Goal: Task Accomplishment & Management: Use online tool/utility

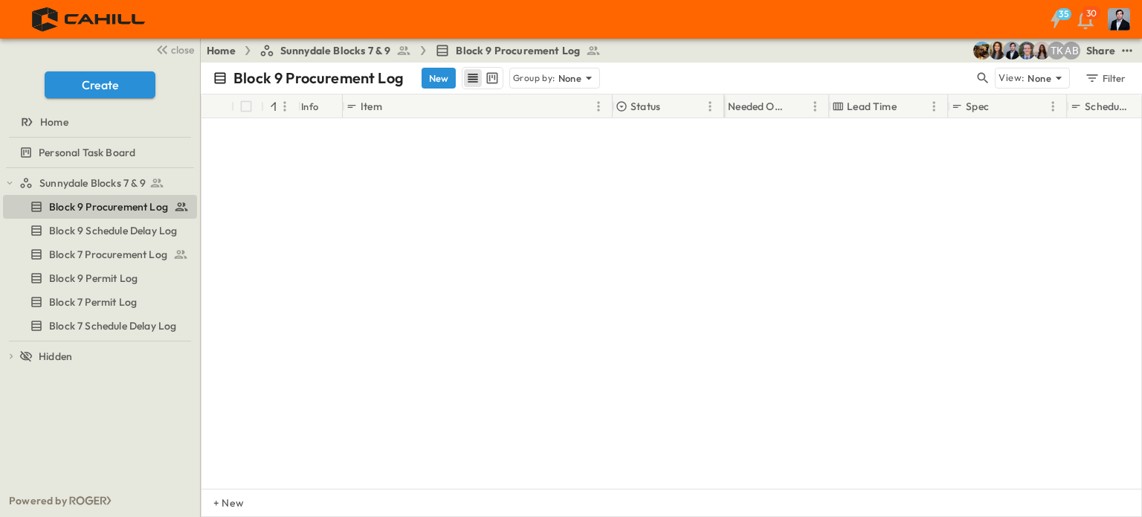
scroll to position [0, 1076]
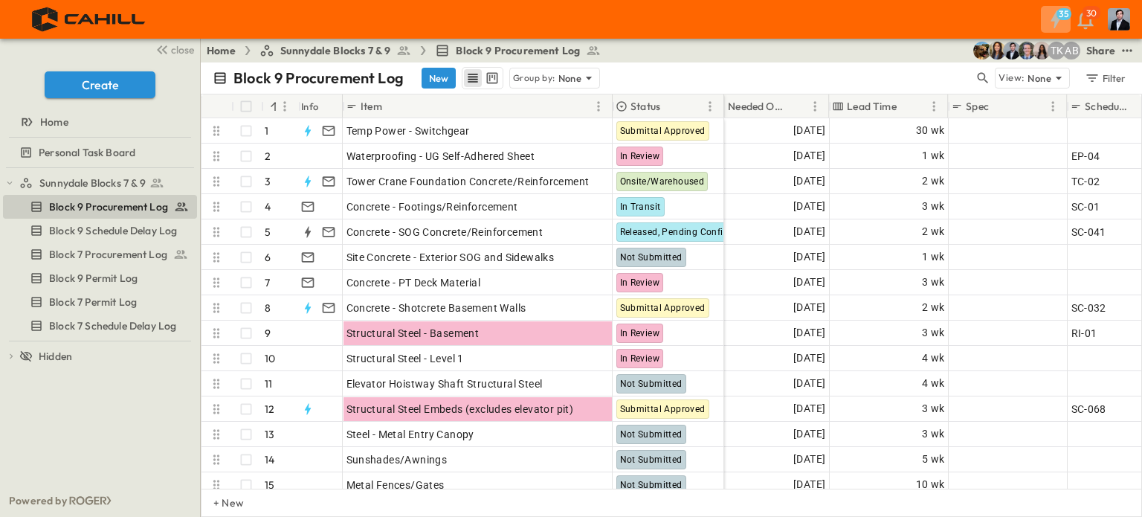
click at [1058, 15] on h6 "35" at bounding box center [1063, 14] width 10 height 12
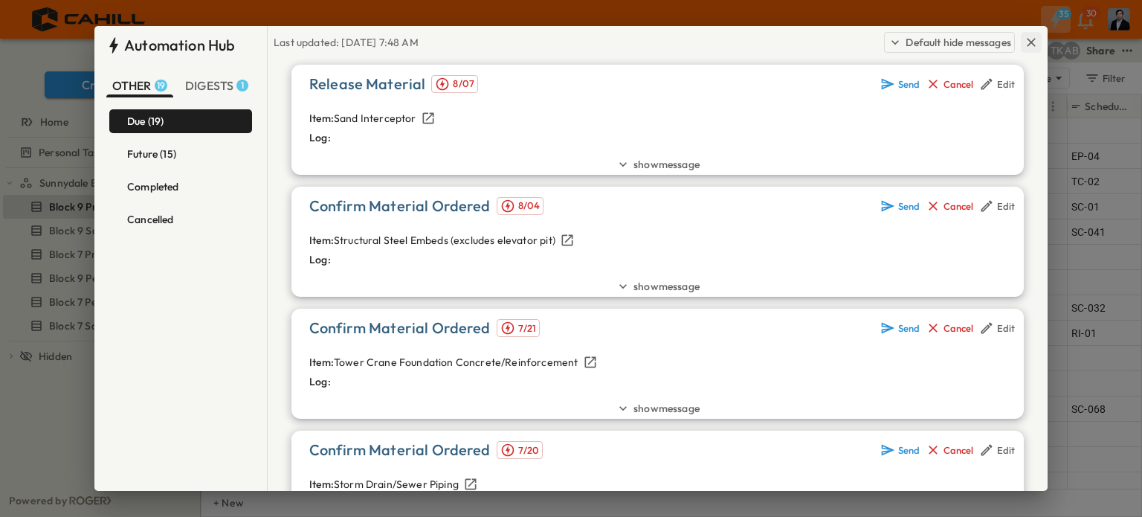
click at [1032, 46] on icon "button" at bounding box center [1030, 42] width 15 height 15
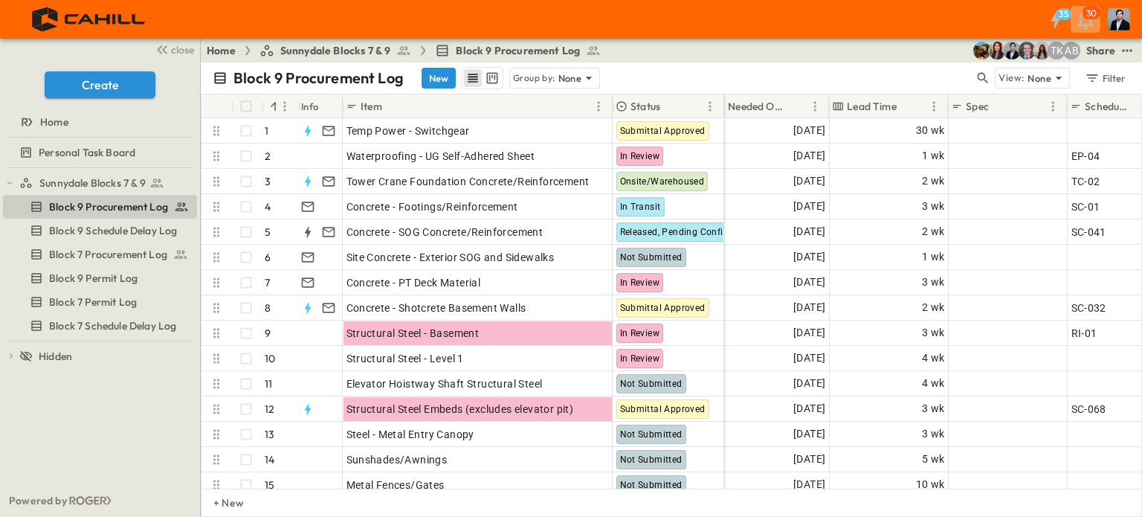
click at [1088, 27] on icon "button" at bounding box center [1085, 19] width 24 height 24
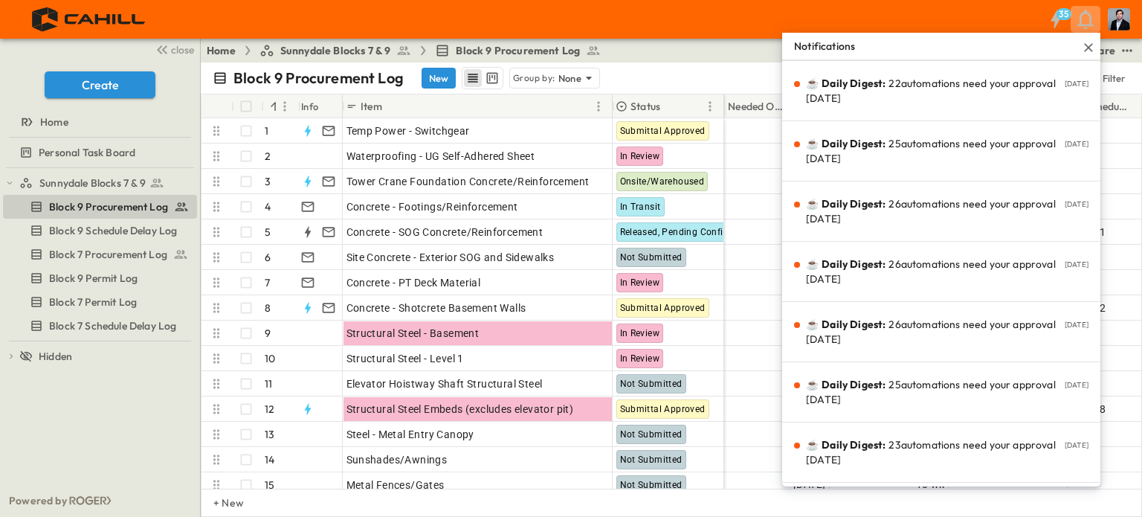
click at [941, 17] on div "35 Notifications ☕️ Daily Digest: 22 automations need your approval [DATE] [DAT…" at bounding box center [569, 19] width 1139 height 39
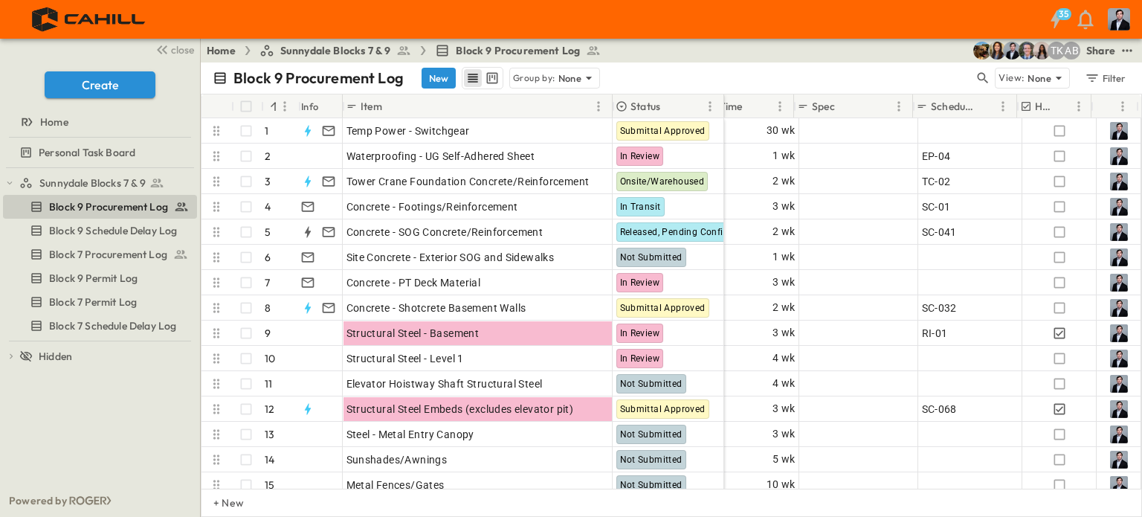
scroll to position [0, 1236]
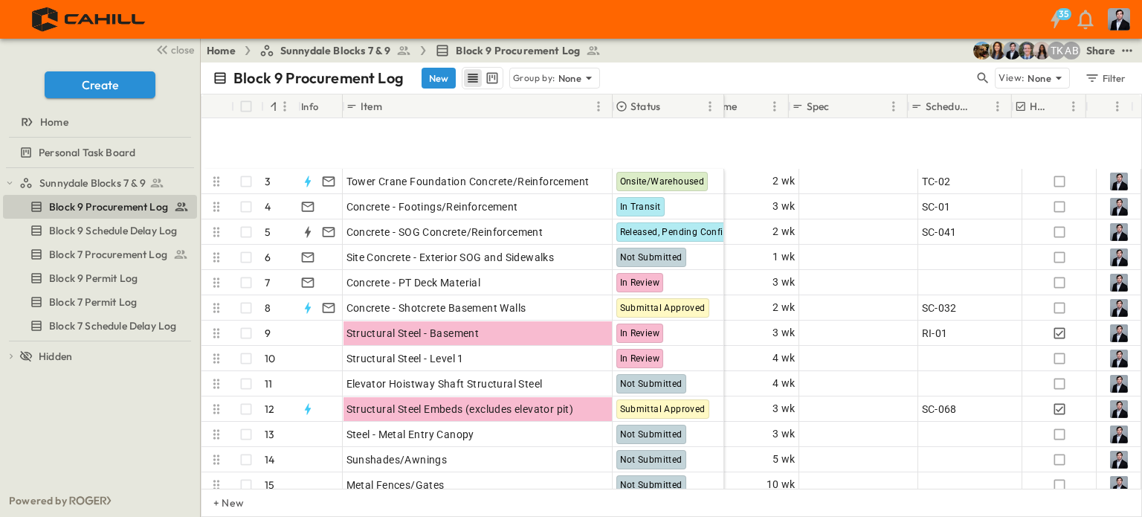
drag, startPoint x: 987, startPoint y: 489, endPoint x: 948, endPoint y: 482, distance: 39.4
click at [948, 482] on div "# Info Item Status Submitted? Submittal Approved? Release By Released Date Orde…" at bounding box center [671, 305] width 941 height 423
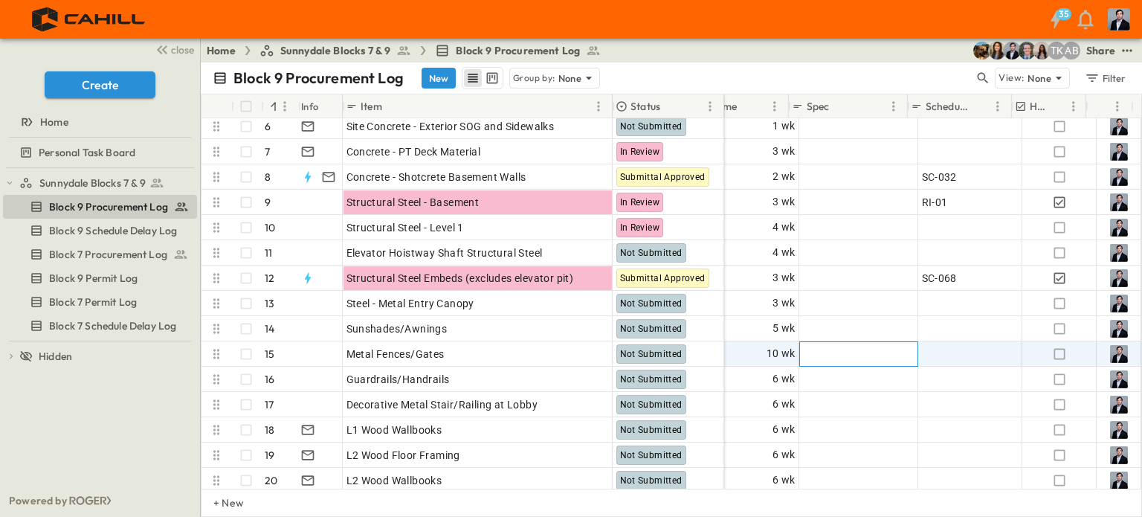
click at [888, 342] on div "Add Spec" at bounding box center [858, 354] width 117 height 24
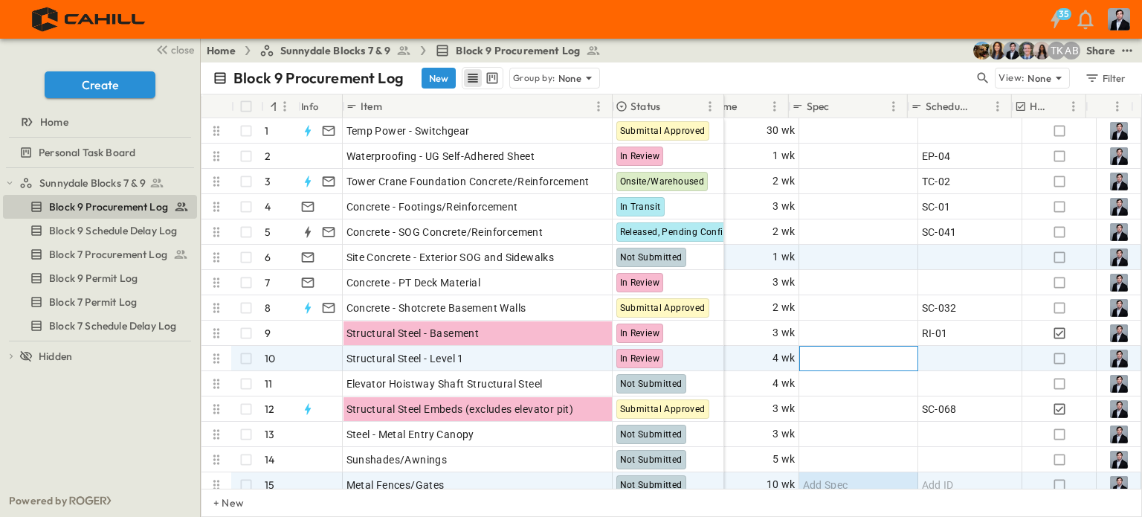
drag, startPoint x: 867, startPoint y: 349, endPoint x: 857, endPoint y: 257, distance: 92.0
click at [867, 341] on div "[DATE] Add Date Add Date [DATE] 30 wk Add Spec Add ID [DATE] Add Date Add Date …" at bounding box center [520, 345] width 1241 height 455
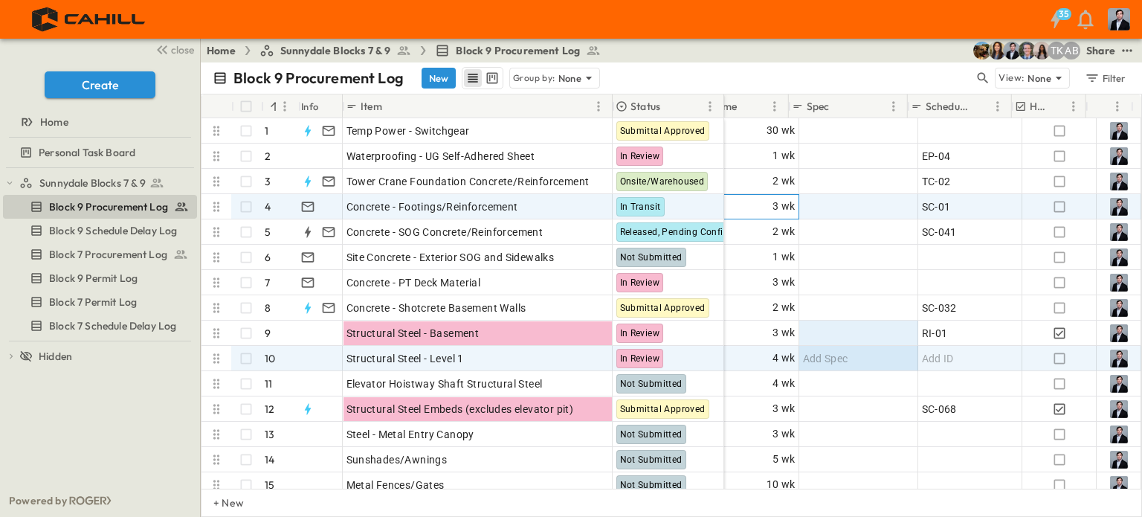
click at [725, 212] on div "3 wk" at bounding box center [739, 207] width 117 height 24
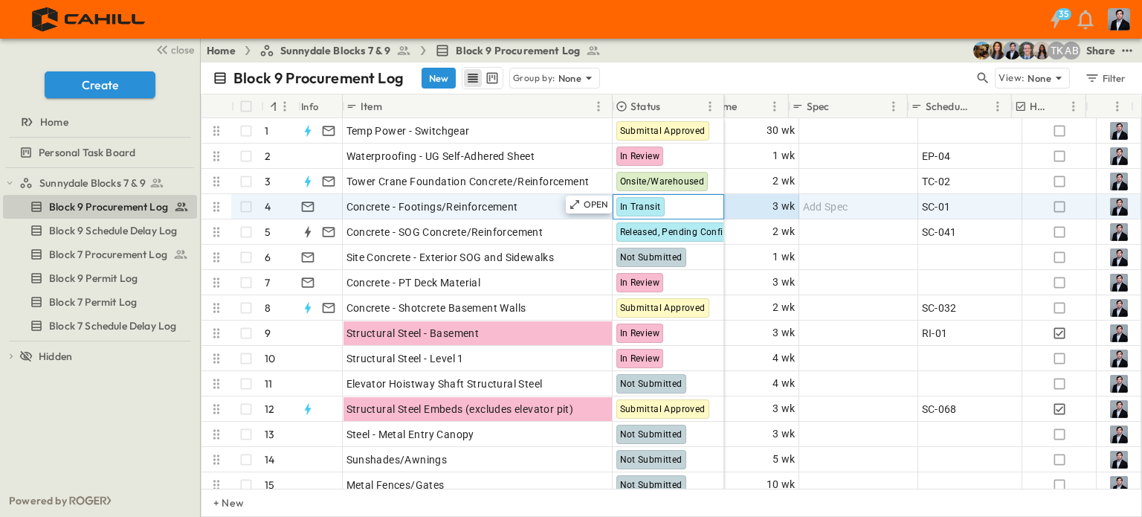
click at [687, 209] on div "In Transit" at bounding box center [668, 207] width 110 height 24
click at [640, 201] on span "In Transit" at bounding box center [640, 206] width 41 height 10
click at [636, 201] on span "In Transit" at bounding box center [640, 206] width 41 height 10
click at [380, 213] on span "Concrete - Footings/Reinforcement" at bounding box center [432, 206] width 172 height 15
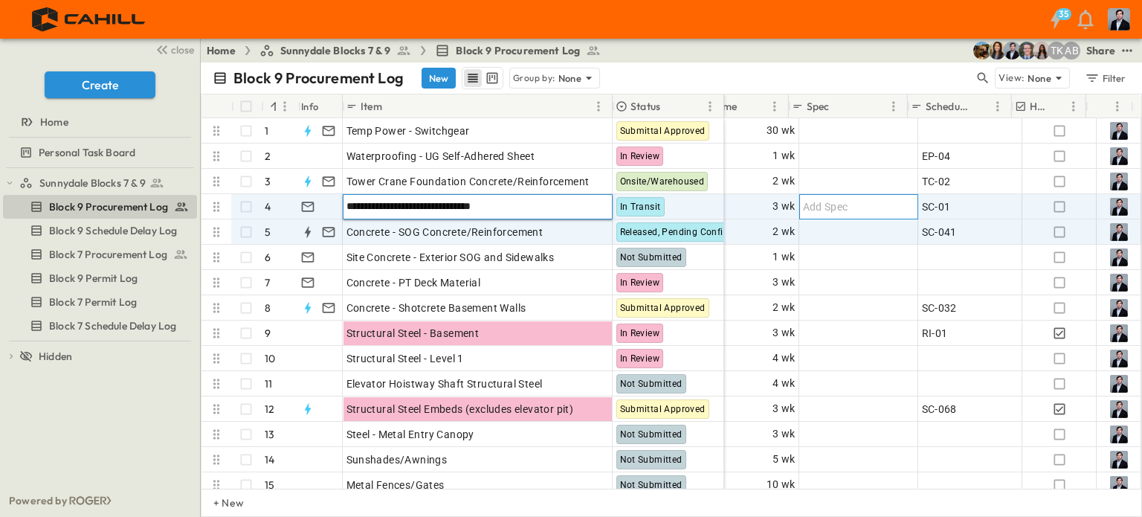
click at [857, 200] on div "Add Spec" at bounding box center [858, 206] width 111 height 21
